Goal: Information Seeking & Learning: Check status

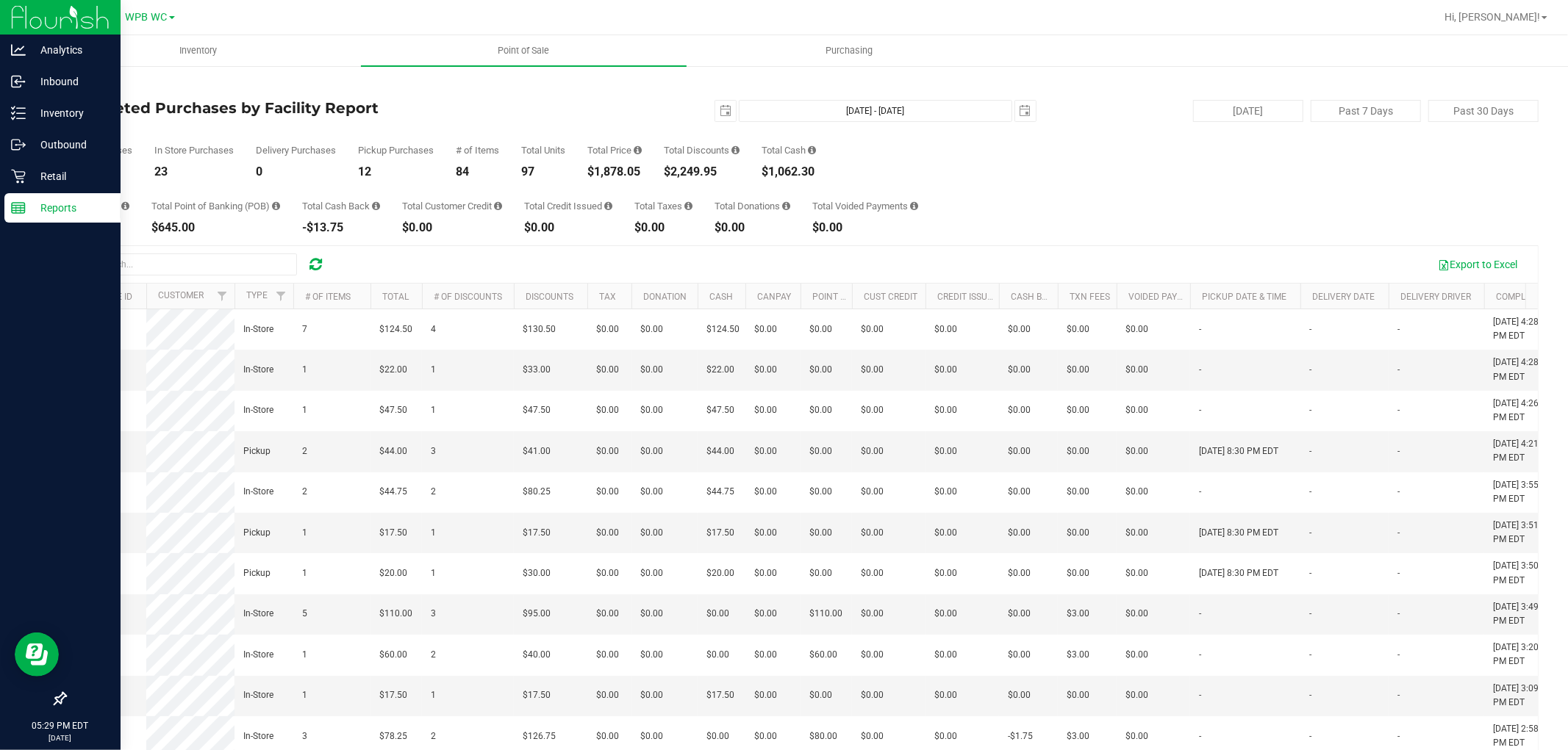
click at [46, 221] on div "Reports" at bounding box center [62, 207] width 116 height 30
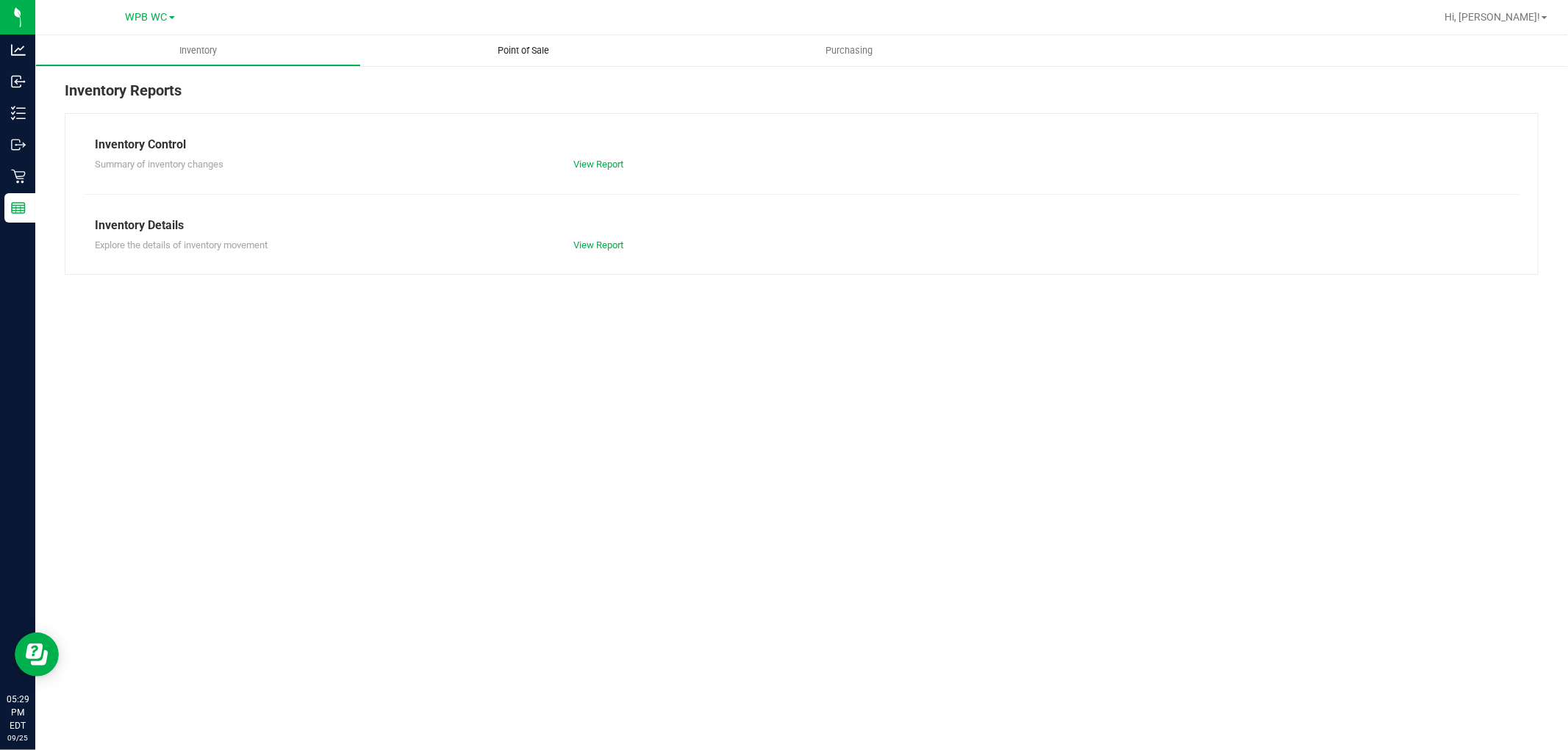
click at [505, 38] on uib-tab-heading "Point of Sale" at bounding box center [524, 50] width 326 height 31
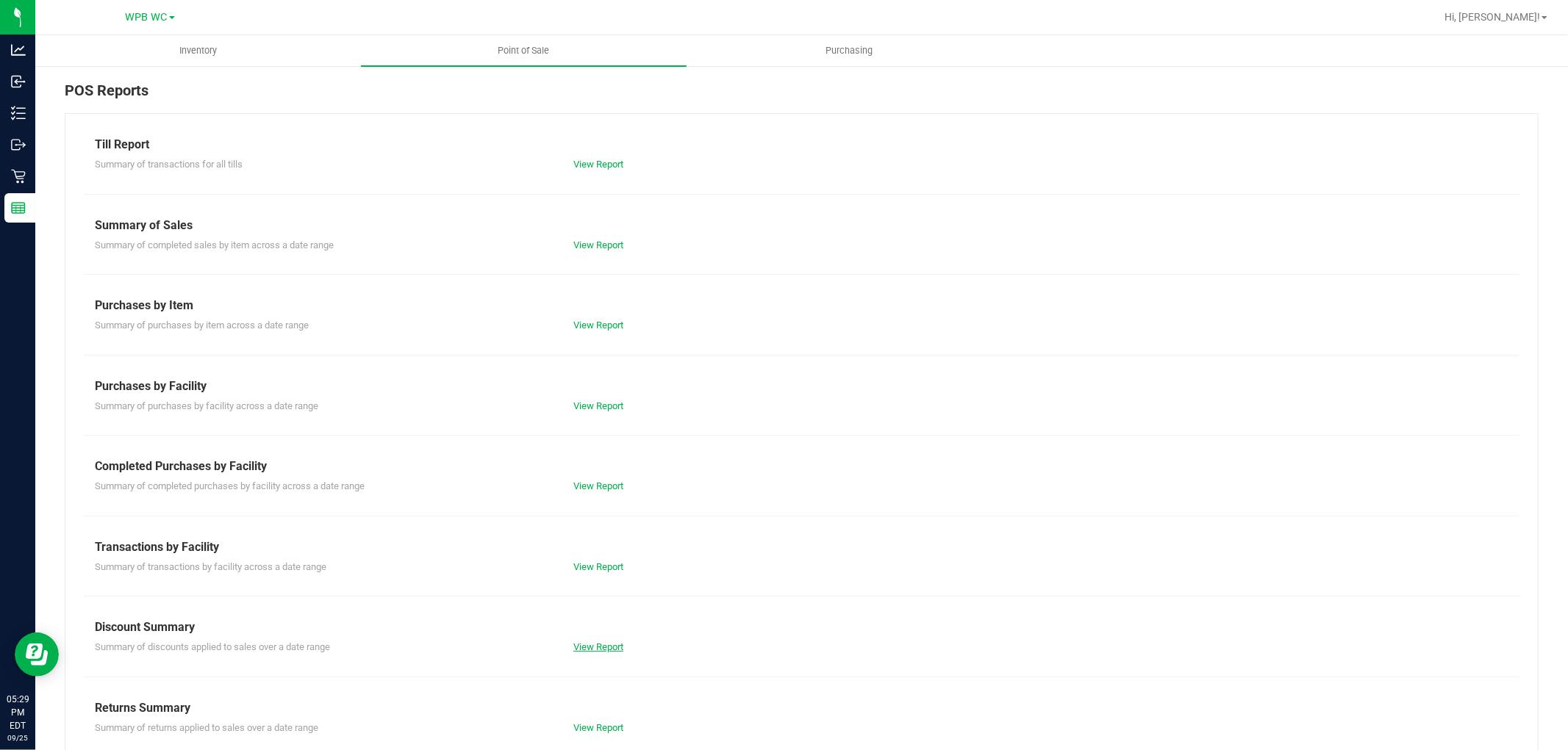
click at [597, 647] on link "View Report" at bounding box center [598, 647] width 50 height 11
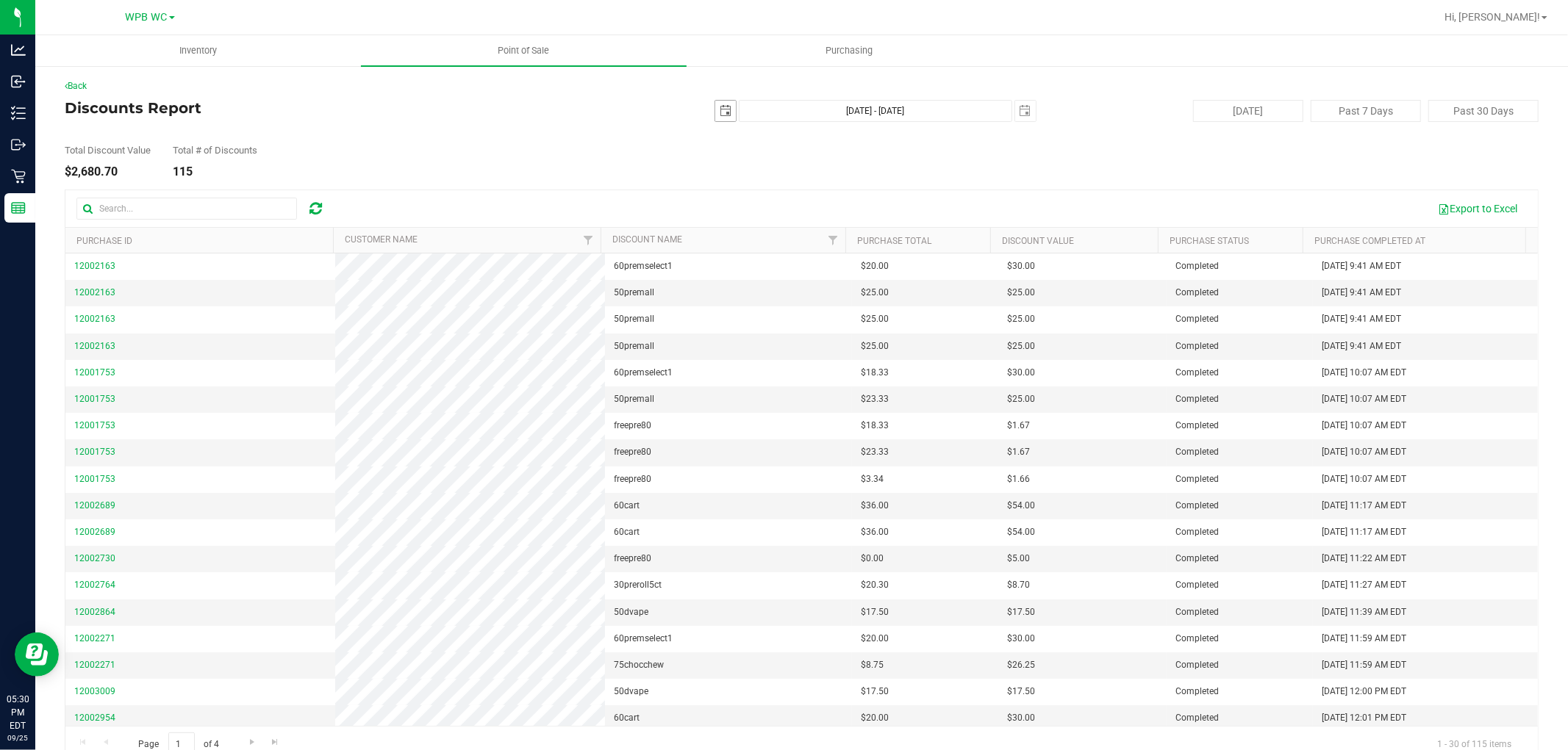
click at [715, 105] on span "select" at bounding box center [726, 111] width 21 height 21
click at [742, 192] on link "1" at bounding box center [741, 192] width 22 height 23
type input "[DATE]"
type input "[DATE] - [DATE]"
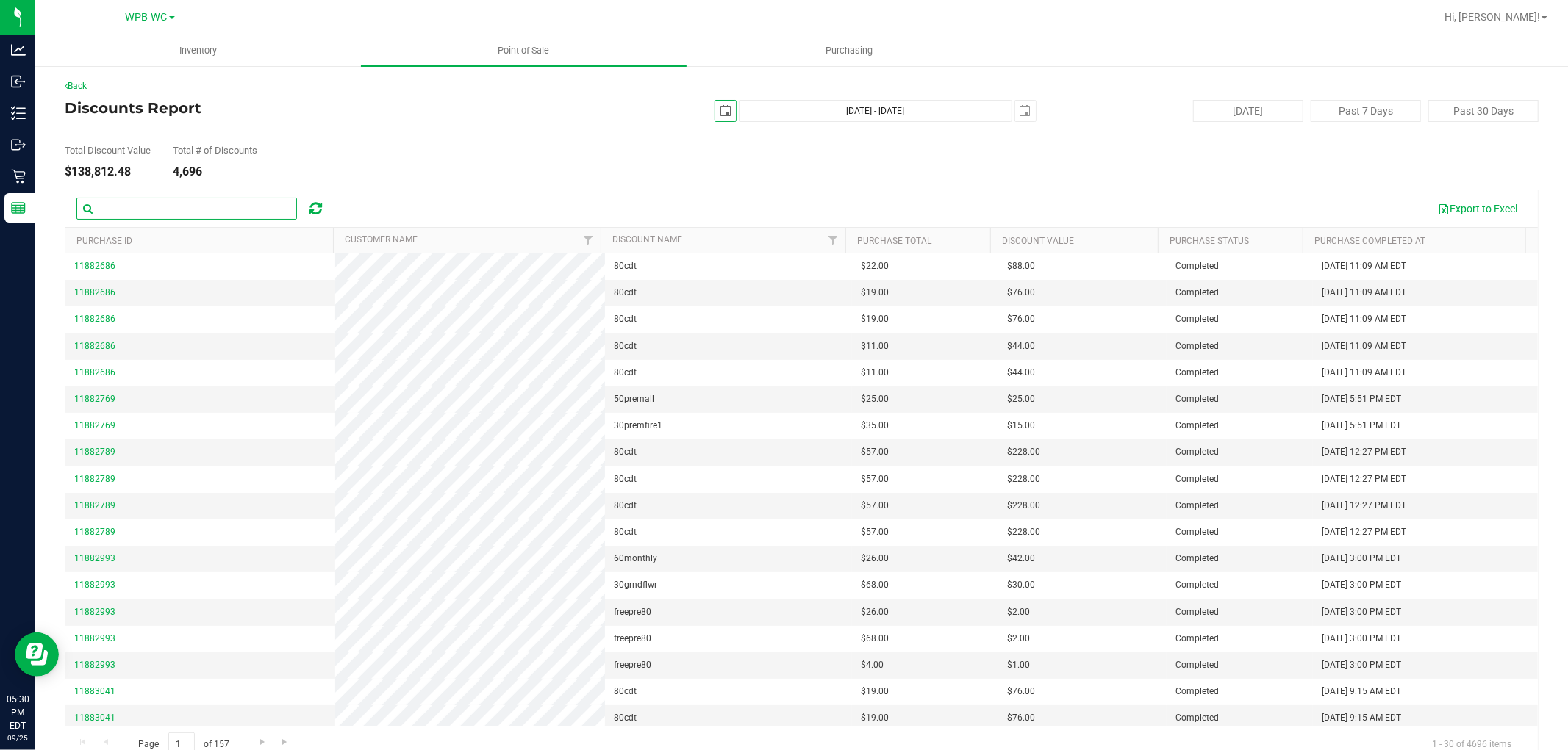
click at [214, 210] on input "text" at bounding box center [187, 209] width 220 height 22
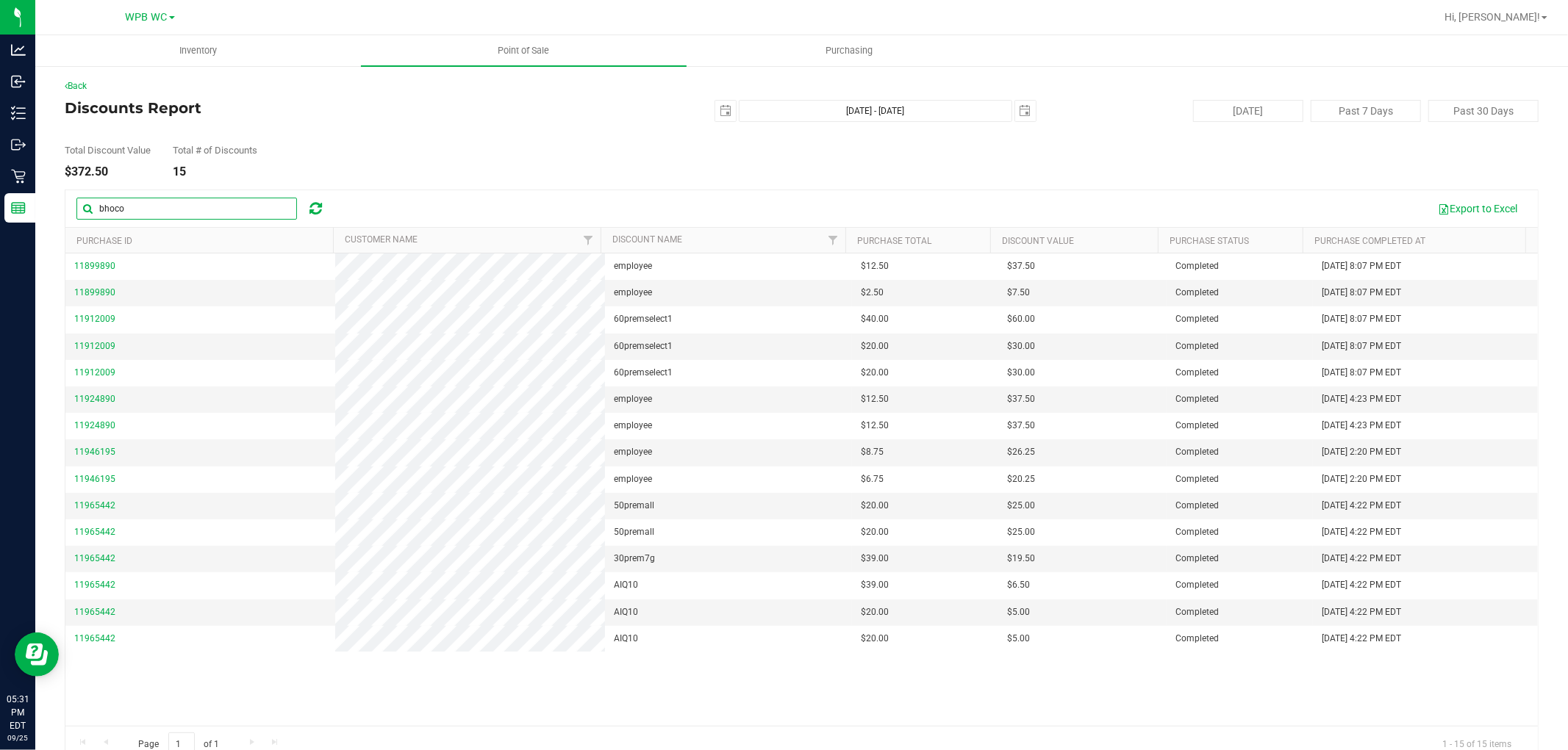
type input "bhoco"
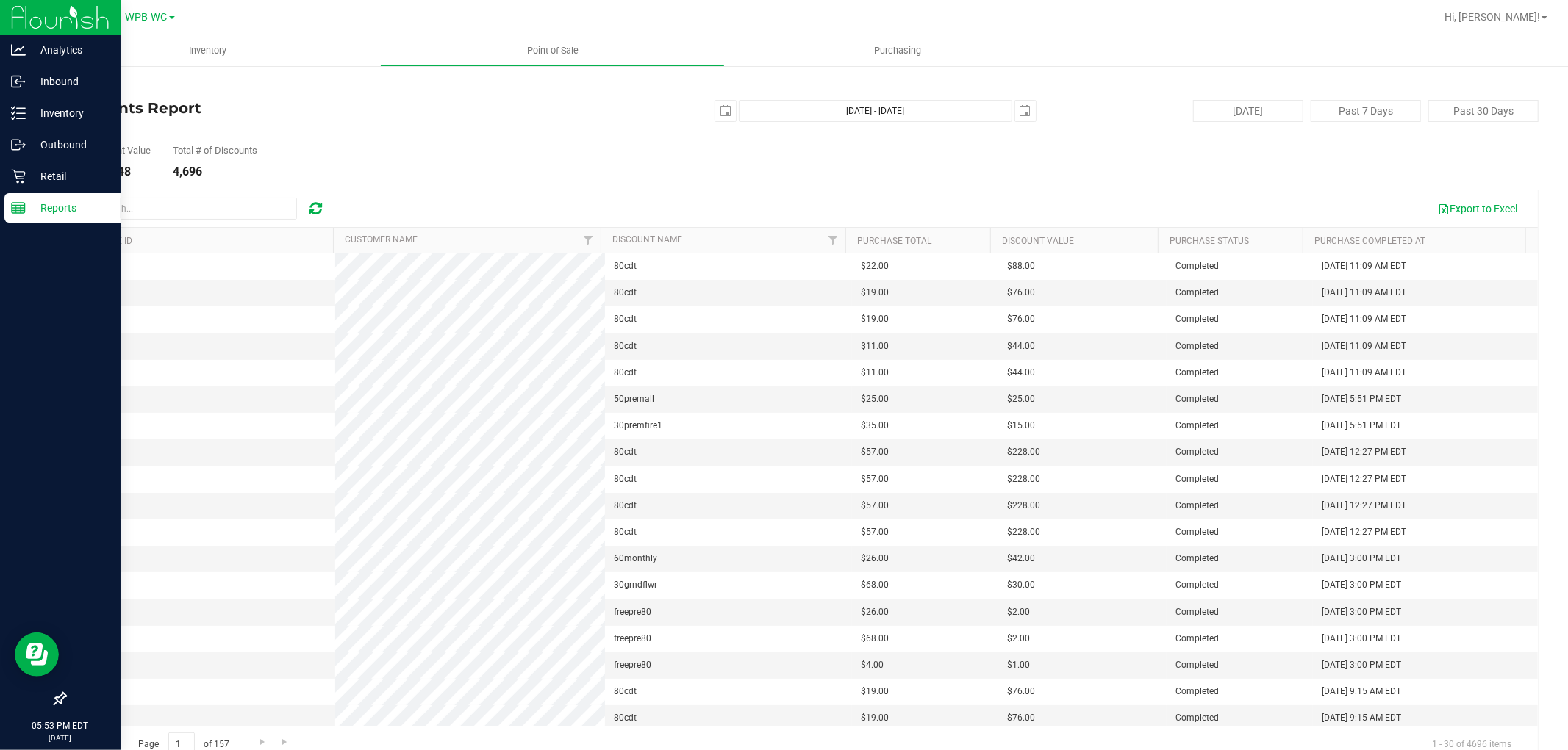
click at [46, 208] on p "Reports" at bounding box center [69, 208] width 88 height 18
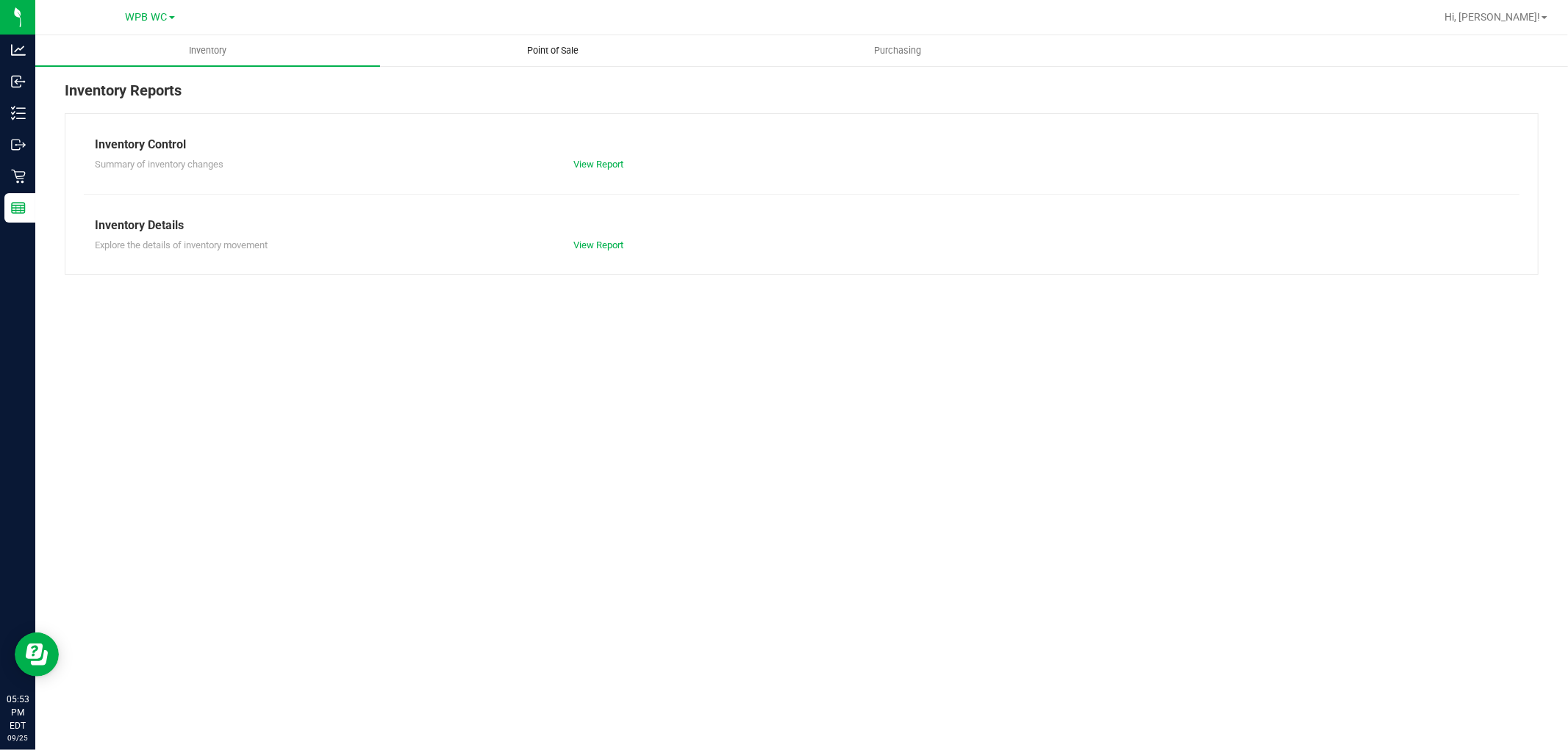
click at [579, 46] on span "Point of Sale" at bounding box center [552, 50] width 91 height 14
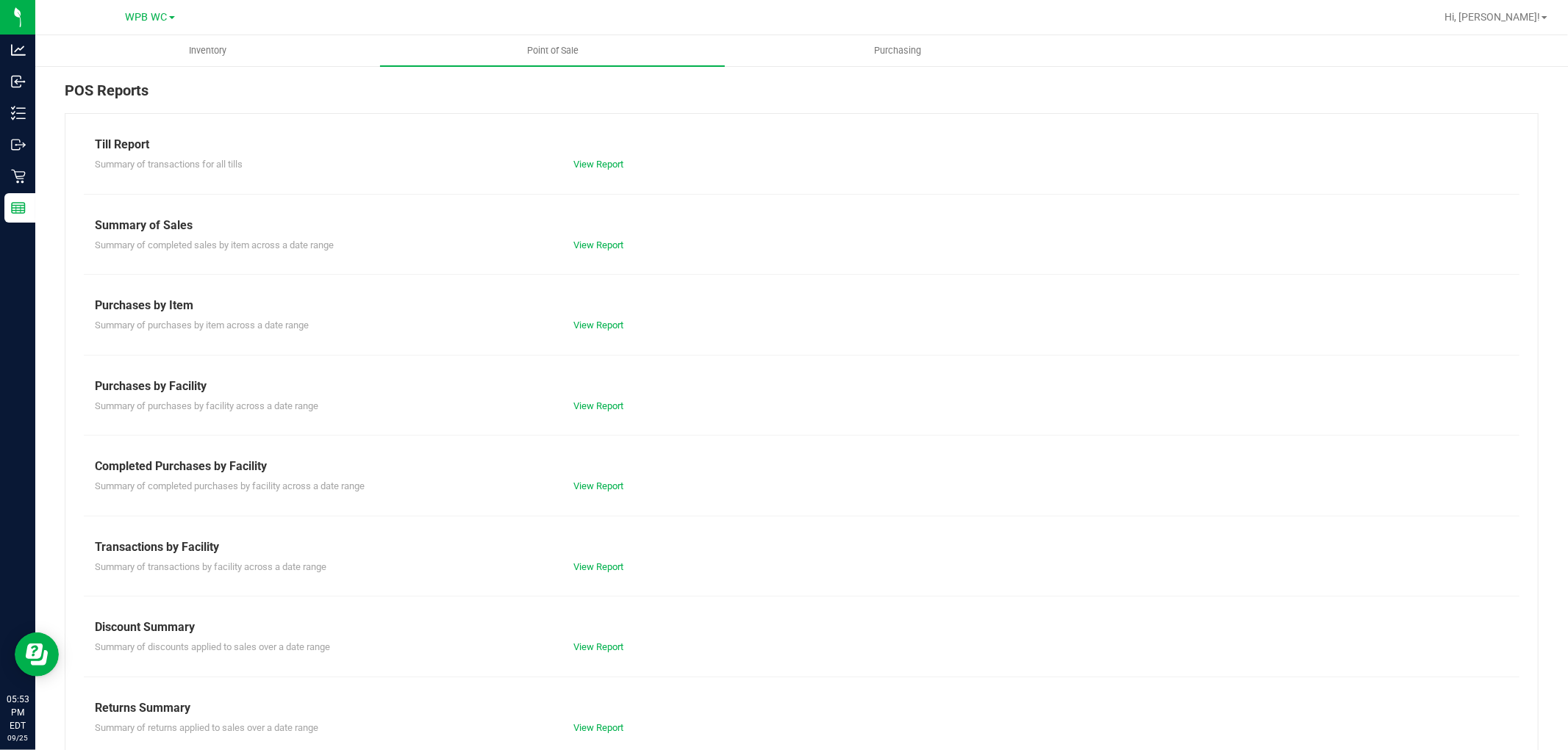
click at [616, 478] on div "Summary of completed purchases by facility across a date range View Report" at bounding box center [802, 484] width 1435 height 18
click at [610, 478] on div "Summary of completed purchases by facility across a date range View Report" at bounding box center [802, 484] width 1435 height 18
click at [587, 482] on link "View Report" at bounding box center [598, 486] width 50 height 11
